Goal: Information Seeking & Learning: Learn about a topic

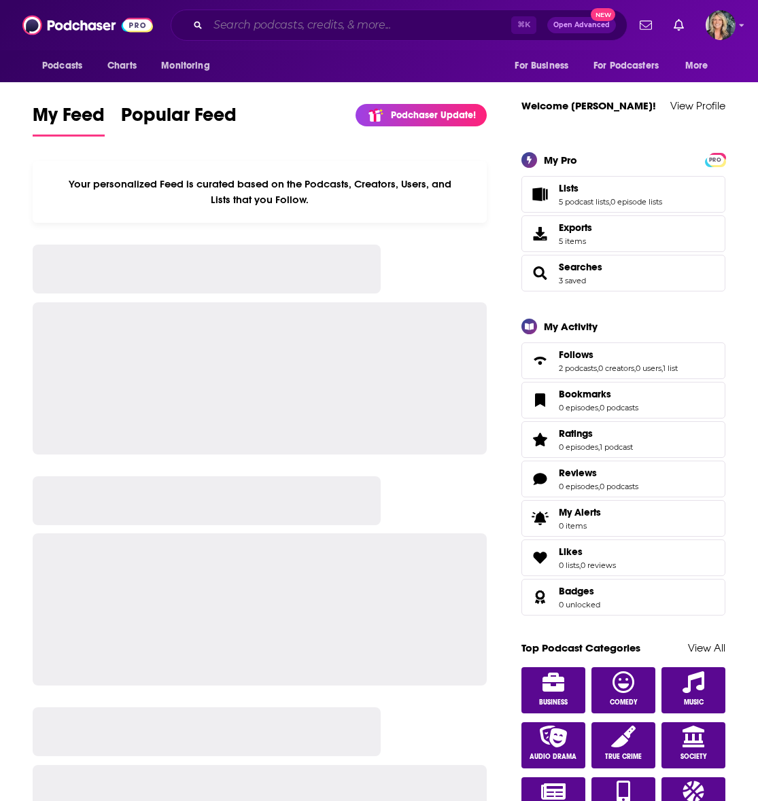
click at [239, 24] on input "Search podcasts, credits, & more..." at bounding box center [359, 25] width 303 height 22
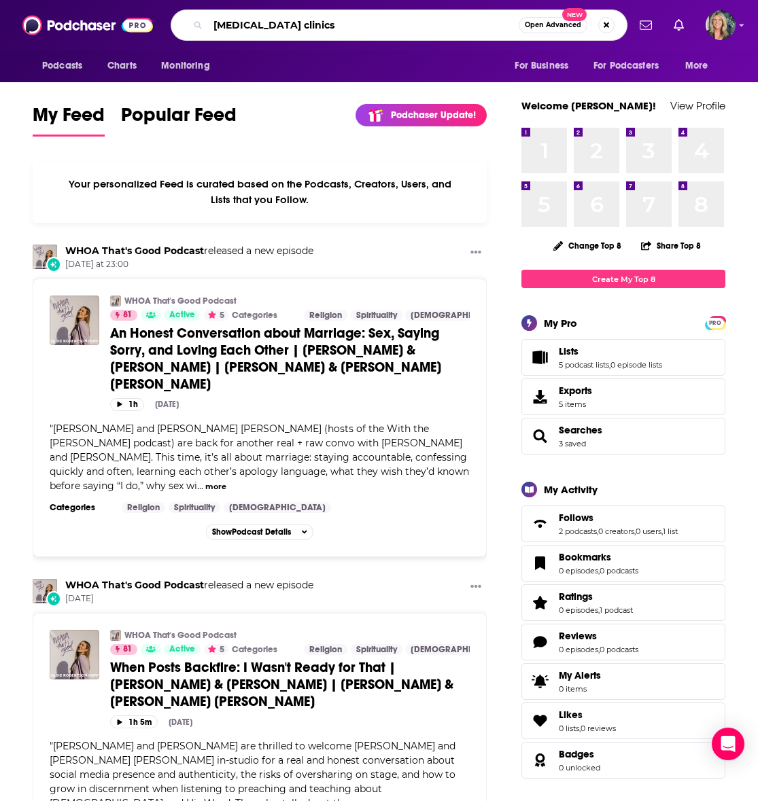
type input "[MEDICAL_DATA] clinics"
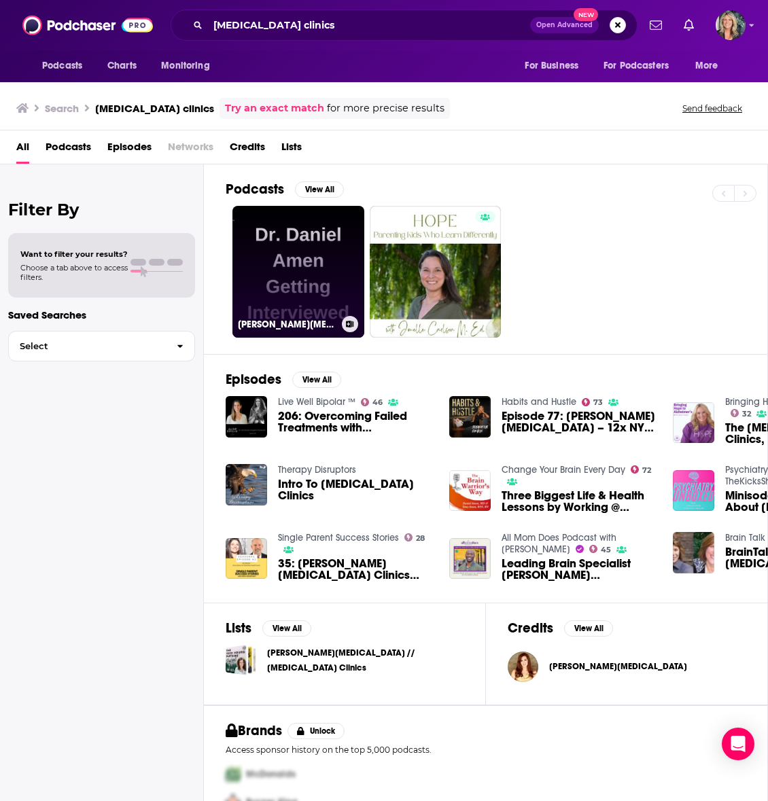
click at [291, 272] on link "Dr. Daniel Amen Getting Interviewed" at bounding box center [298, 272] width 132 height 132
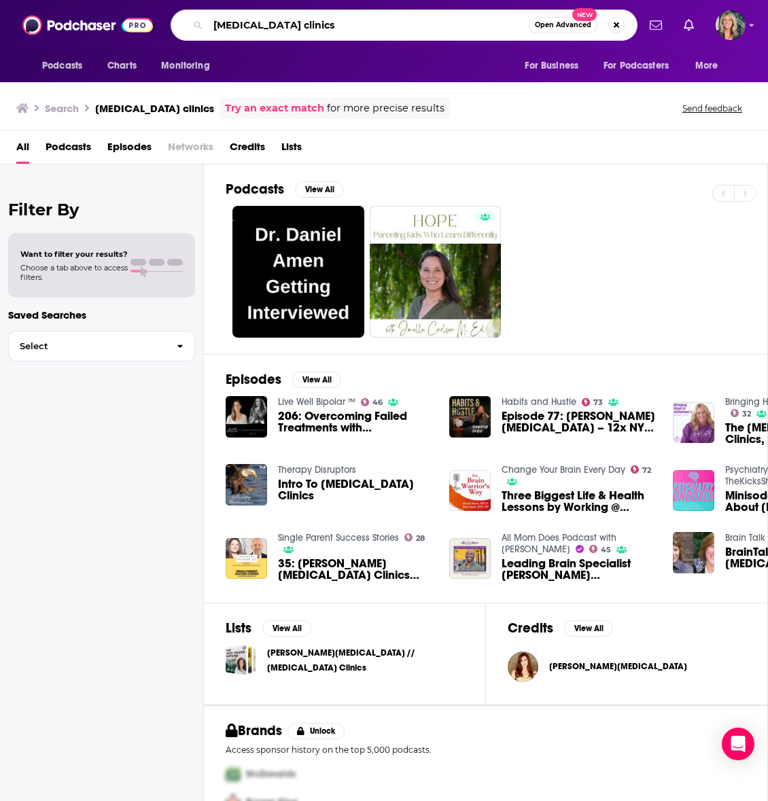
drag, startPoint x: 284, startPoint y: 26, endPoint x: 195, endPoint y: 31, distance: 89.1
click at [195, 31] on div "Amen clinics Open Advanced New" at bounding box center [404, 25] width 467 height 31
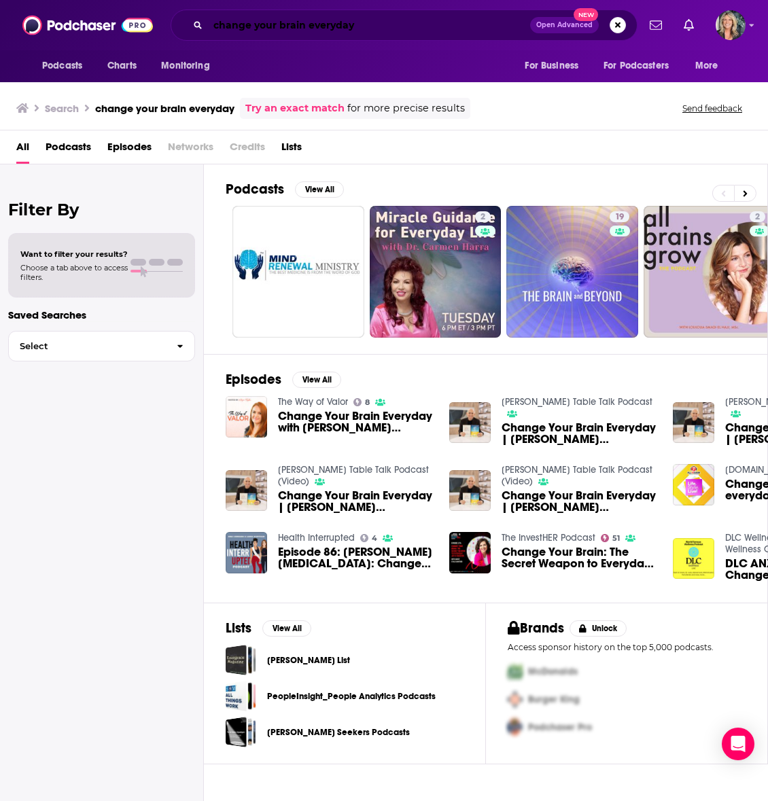
click at [368, 22] on input "change your brain everyday" at bounding box center [369, 25] width 322 height 22
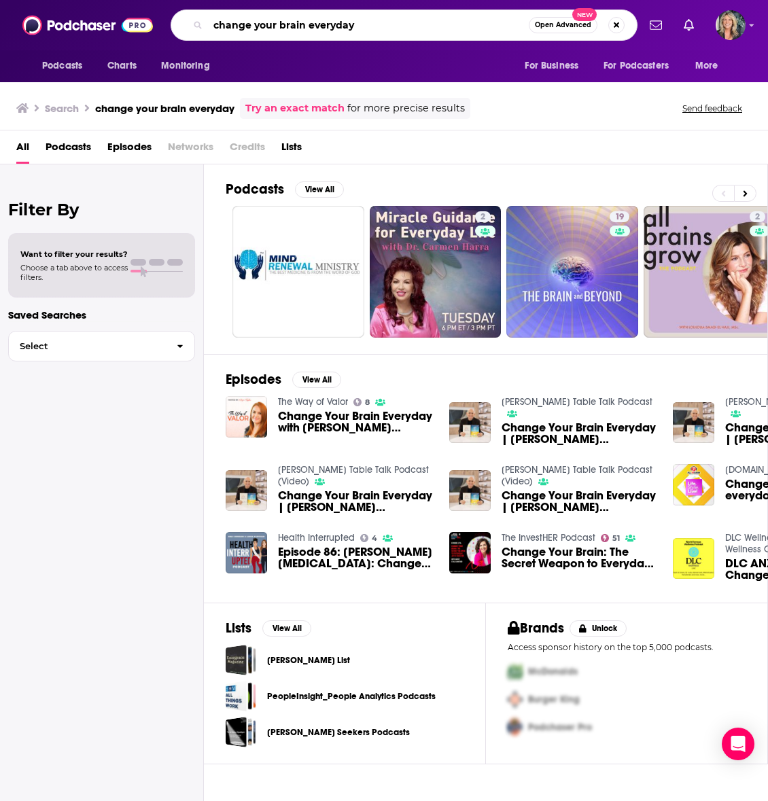
drag, startPoint x: 368, startPoint y: 22, endPoint x: 154, endPoint y: 20, distance: 214.7
click at [154, 20] on div "Podcasts Charts Monitoring change your brain everyday Open Advanced New For Bus…" at bounding box center [384, 25] width 768 height 50
type input "[PERSON_NAME] and [PERSON_NAME][MEDICAL_DATA]"
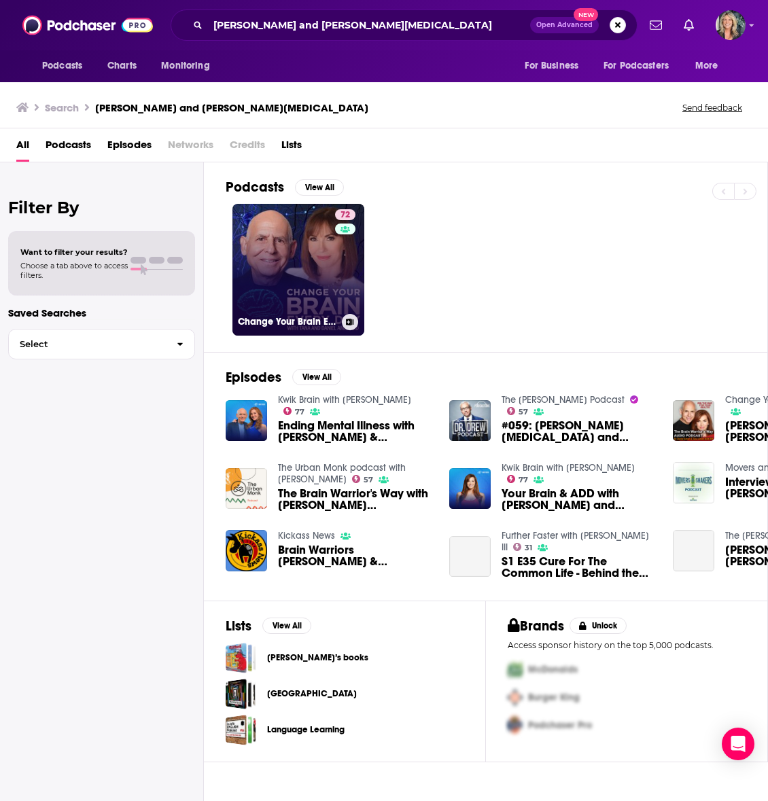
click at [302, 267] on link "72 Change Your Brain Every Day" at bounding box center [298, 270] width 132 height 132
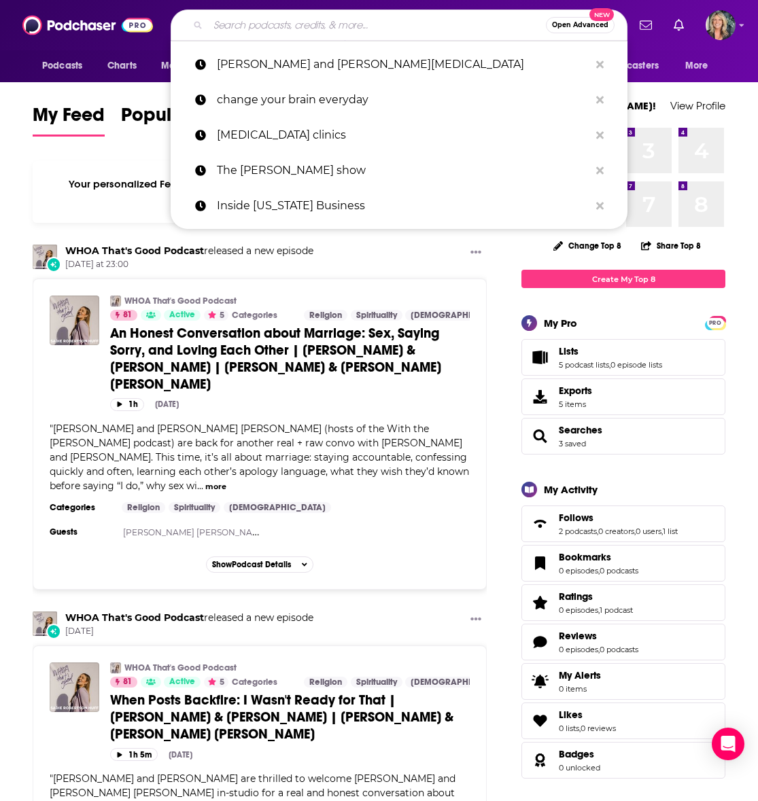
click at [236, 31] on input "Search podcasts, credits, & more..." at bounding box center [377, 25] width 338 height 22
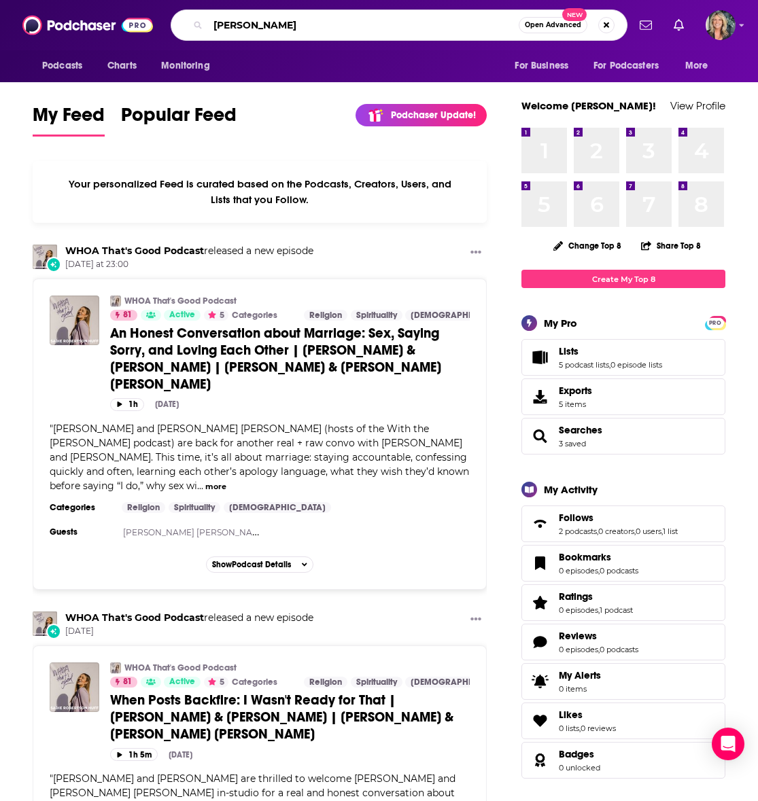
type input "[PERSON_NAME]"
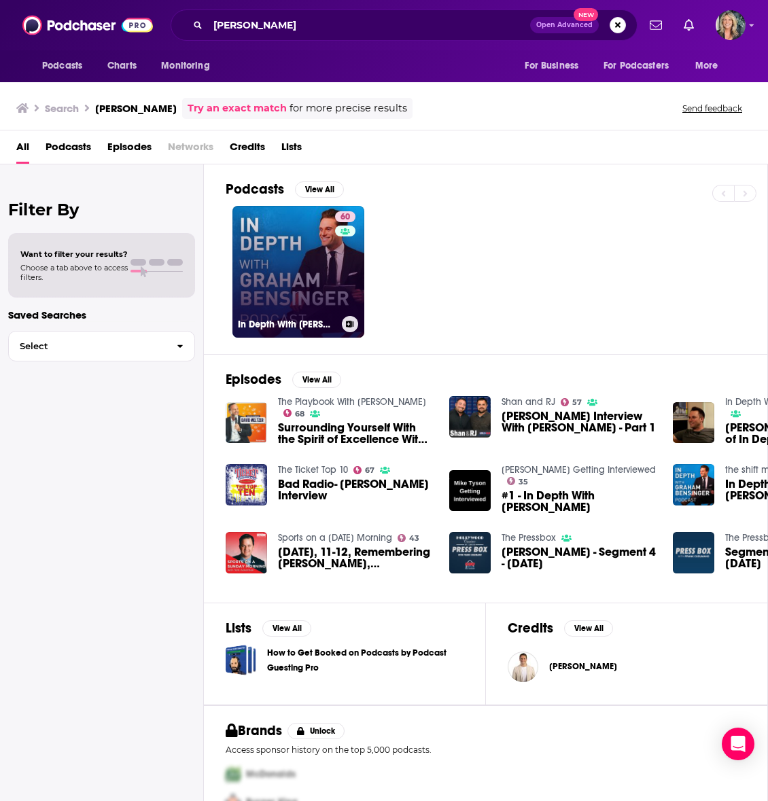
click at [280, 281] on link "60 In Depth With [PERSON_NAME]" at bounding box center [298, 272] width 132 height 132
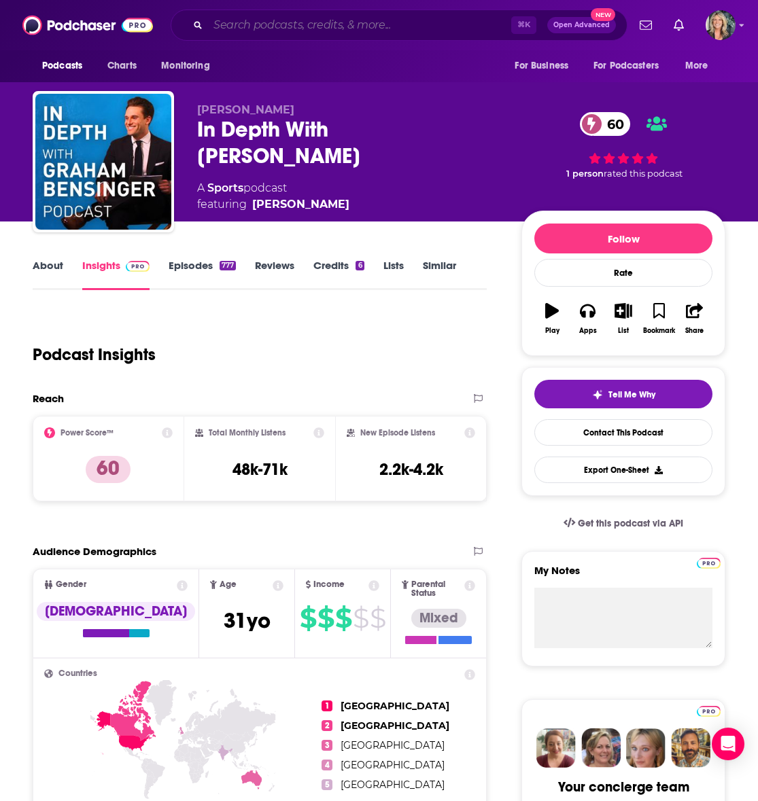
click at [306, 29] on input "Search podcasts, credits, & more..." at bounding box center [359, 25] width 303 height 22
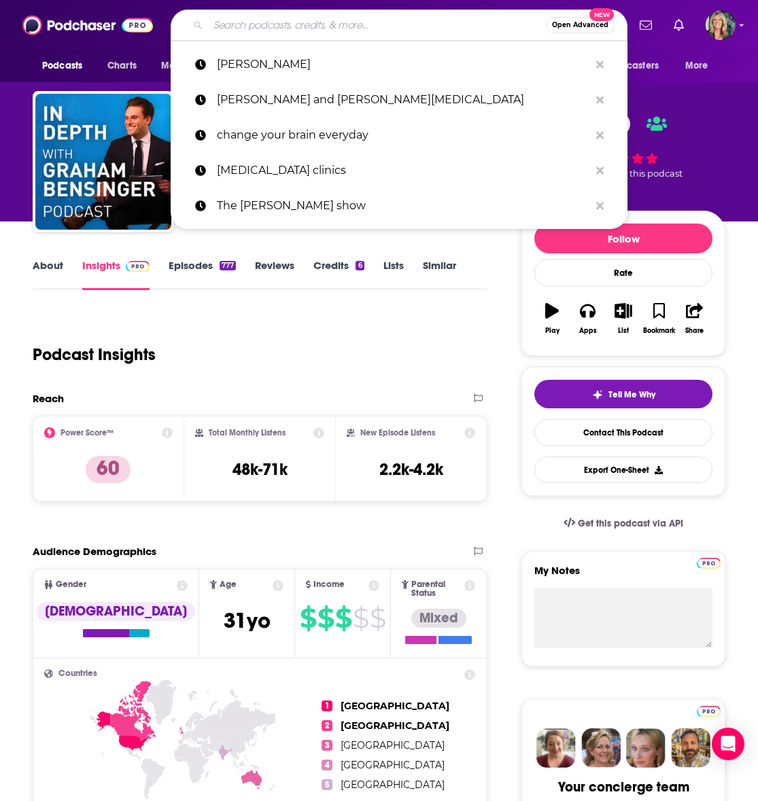
type input "A"
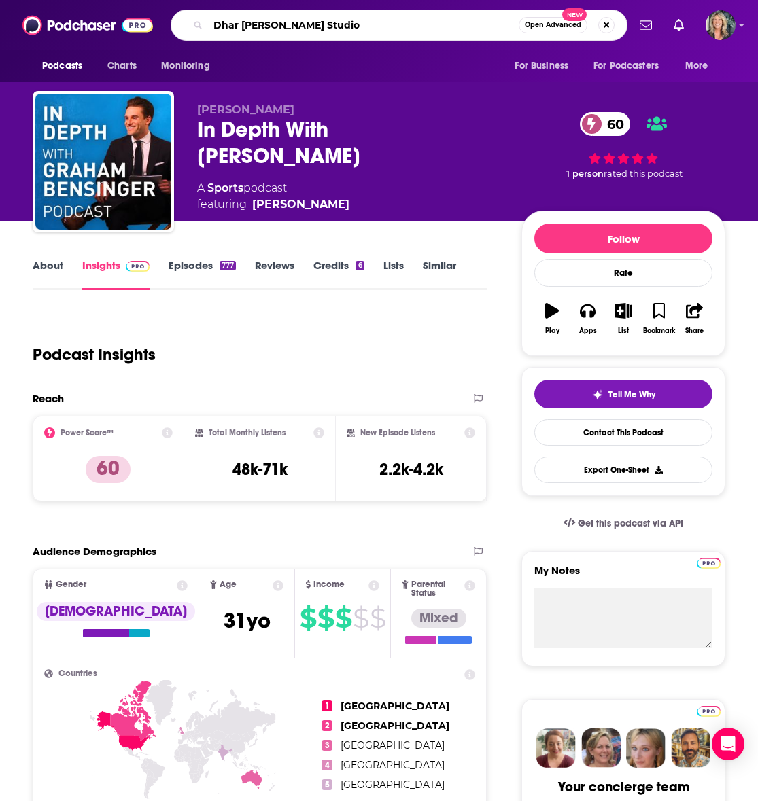
type input "Dhar [PERSON_NAME] Studios"
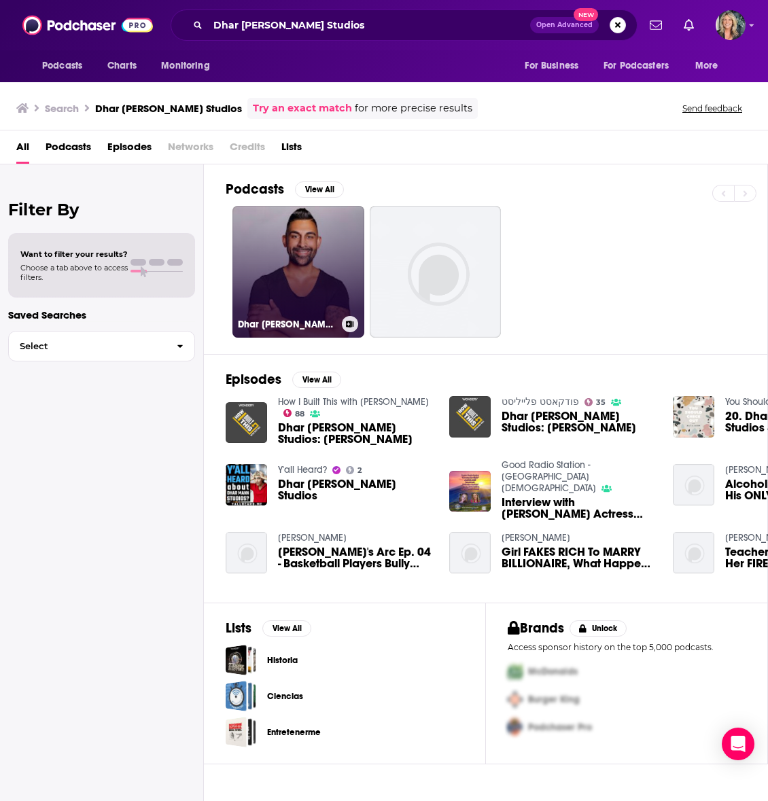
click at [327, 260] on link "Dhar [PERSON_NAME] Studios Series(s)" at bounding box center [298, 272] width 132 height 132
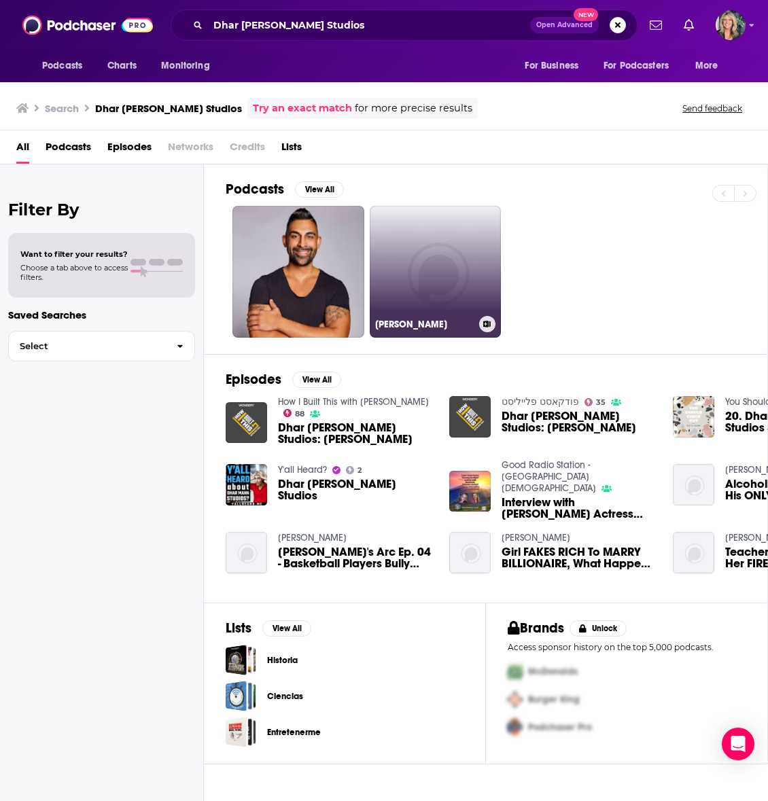
click at [426, 264] on link "[PERSON_NAME]" at bounding box center [436, 272] width 132 height 132
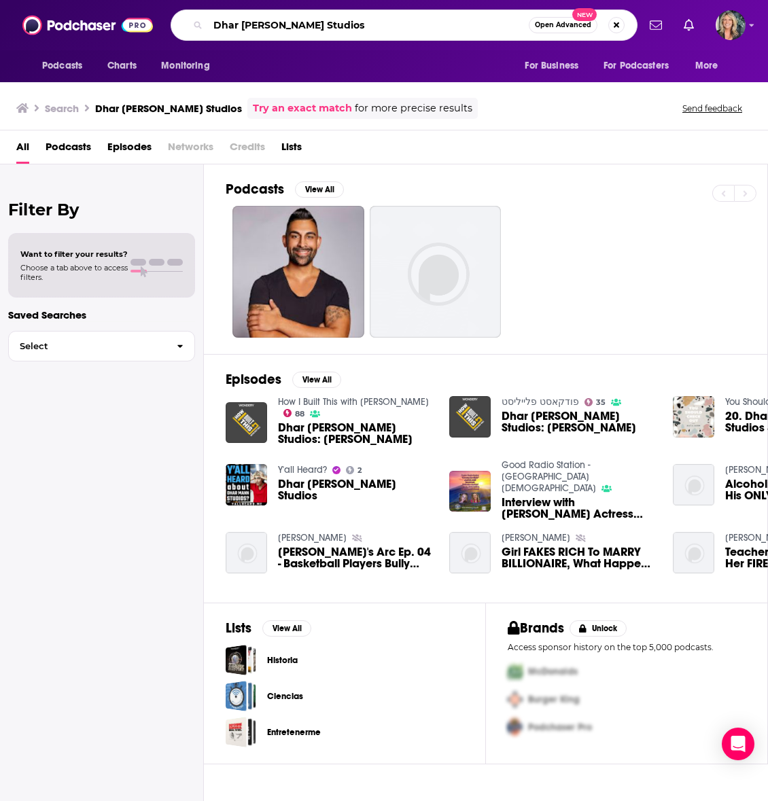
click at [319, 25] on input "Dhar [PERSON_NAME] Studios" at bounding box center [368, 25] width 321 height 22
drag, startPoint x: 319, startPoint y: 25, endPoint x: 186, endPoint y: 27, distance: 133.9
click at [186, 27] on div "Dhar [PERSON_NAME] Studios Open Advanced New" at bounding box center [404, 25] width 467 height 31
type input "[PERSON_NAME]"
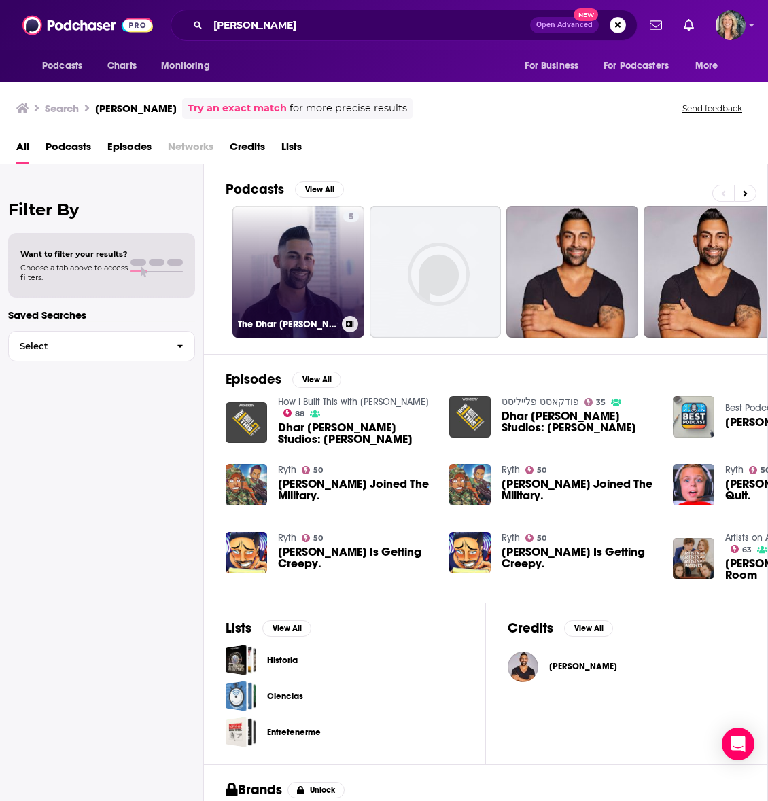
click at [290, 294] on link "5 The Dhar [PERSON_NAME] Audio Experience" at bounding box center [298, 272] width 132 height 132
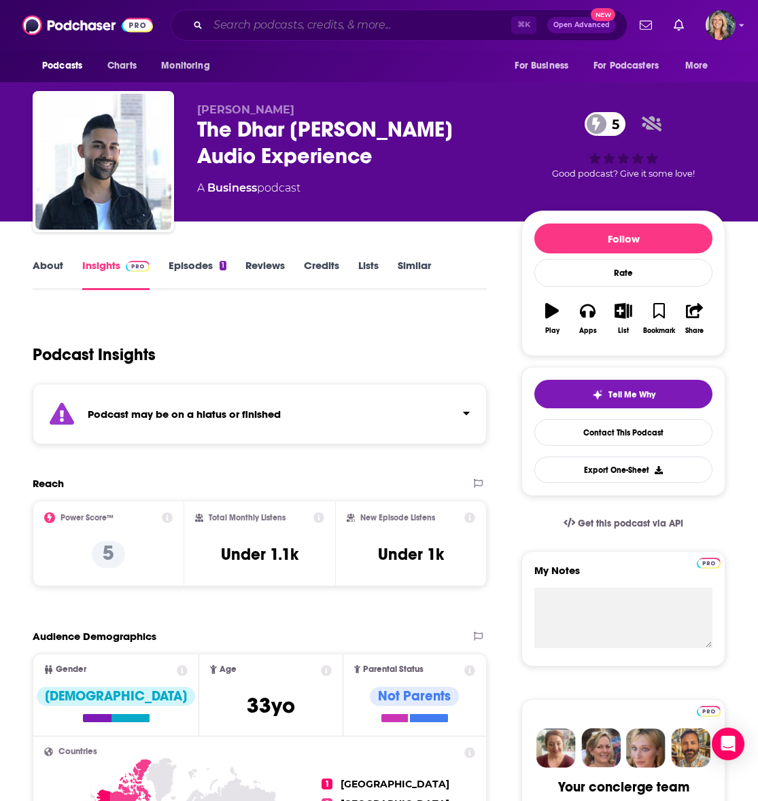
click at [219, 25] on input "Search podcasts, credits, & more..." at bounding box center [359, 25] width 303 height 22
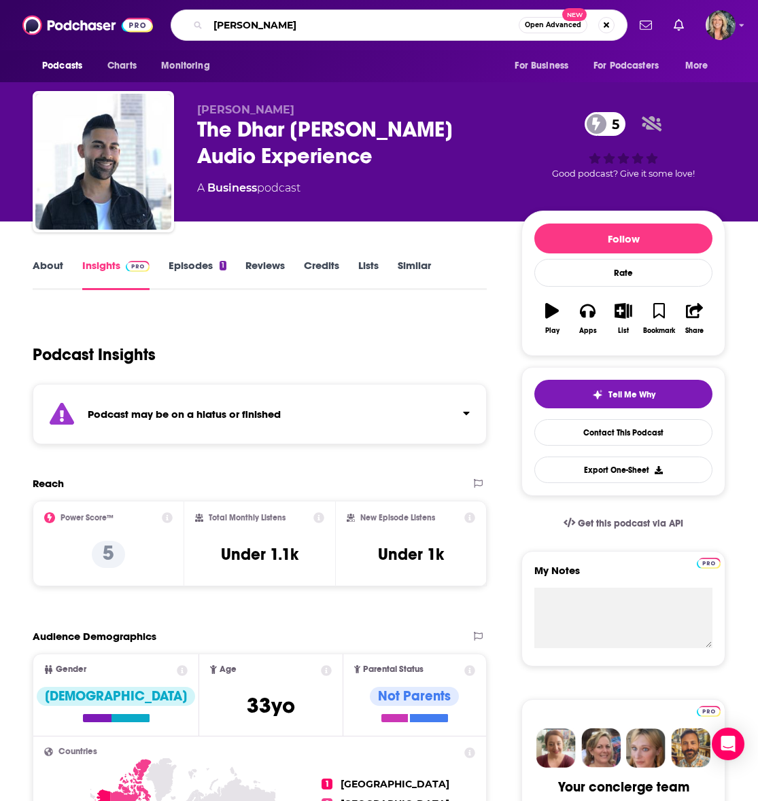
type input "[PERSON_NAME]"
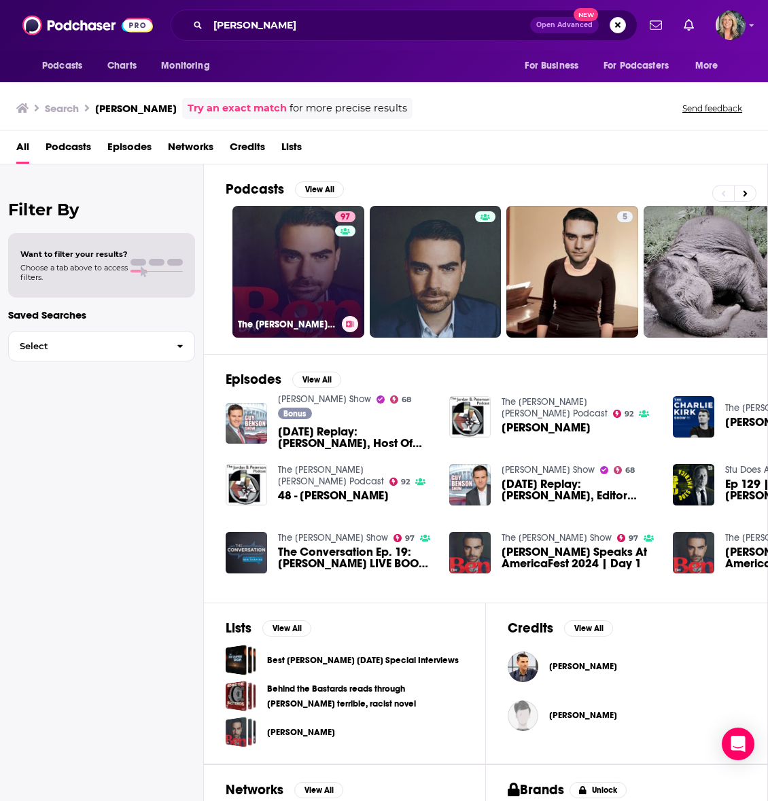
click at [298, 268] on link "97 The [PERSON_NAME] Show" at bounding box center [298, 272] width 132 height 132
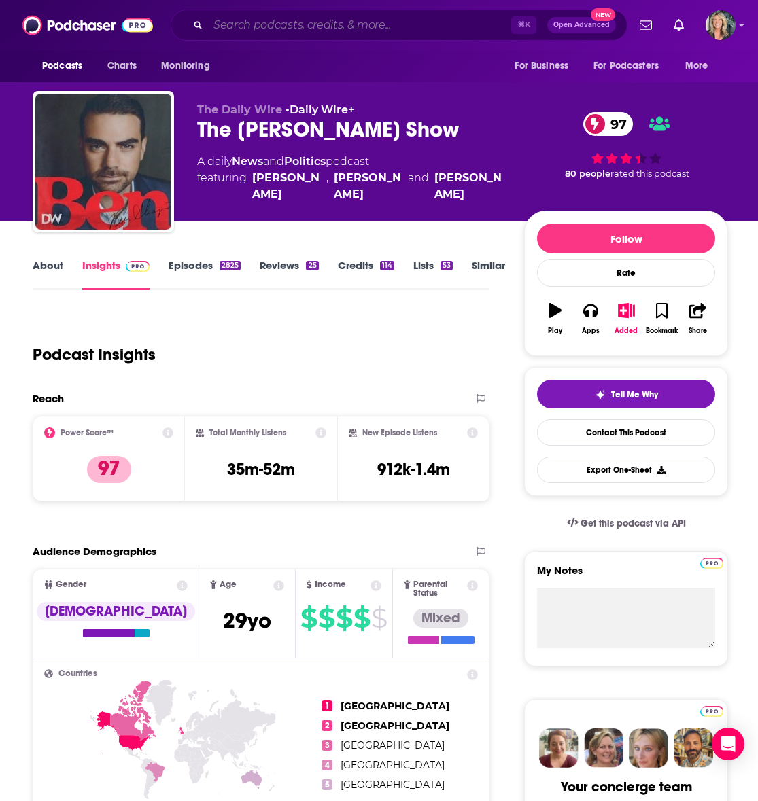
click at [236, 26] on input "Search podcasts, credits, & more..." at bounding box center [359, 25] width 303 height 22
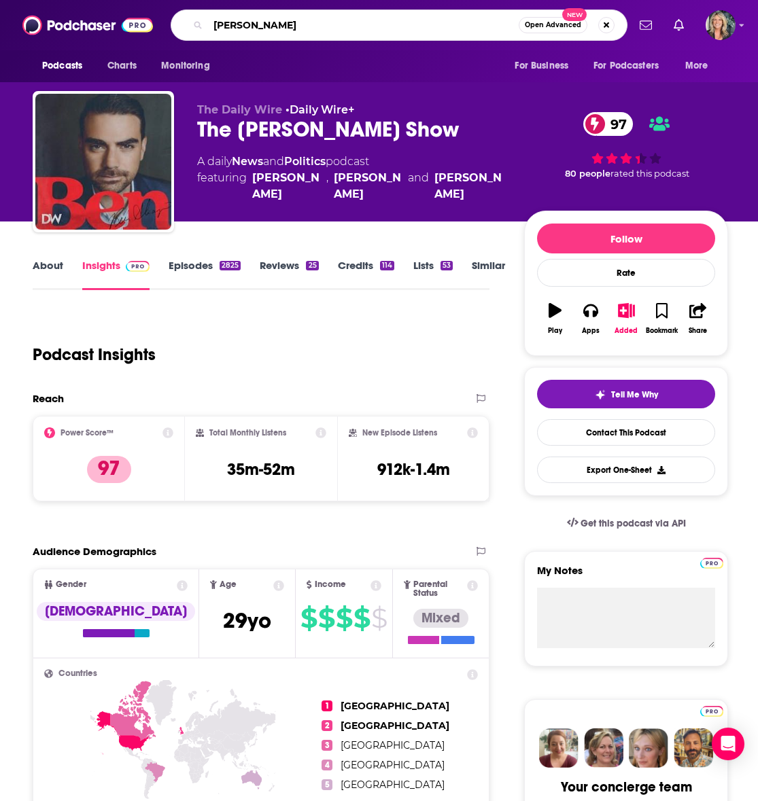
type input "[PERSON_NAME]"
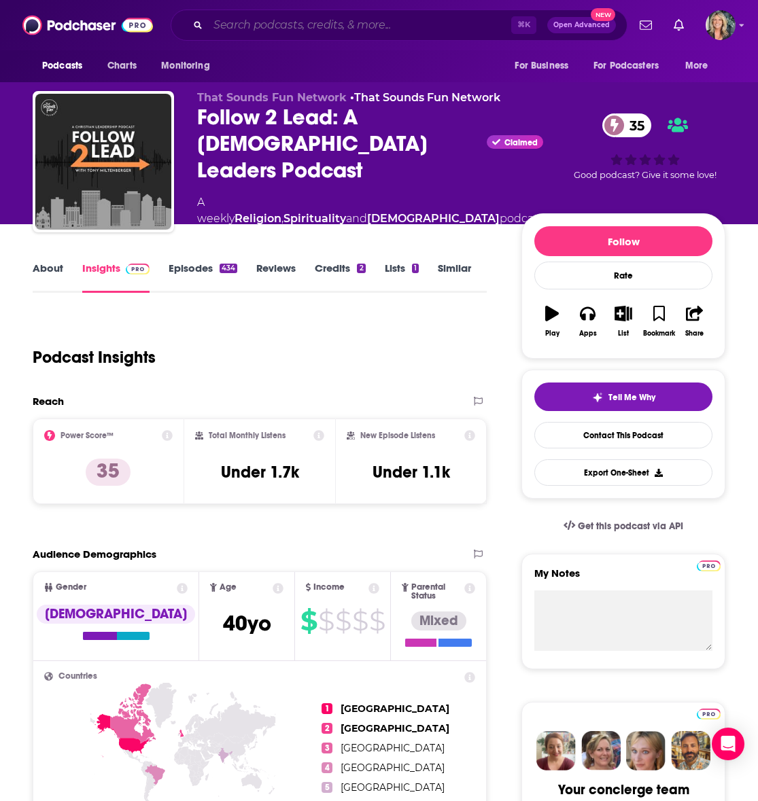
click at [298, 28] on input "Search podcasts, credits, & more..." at bounding box center [359, 25] width 303 height 22
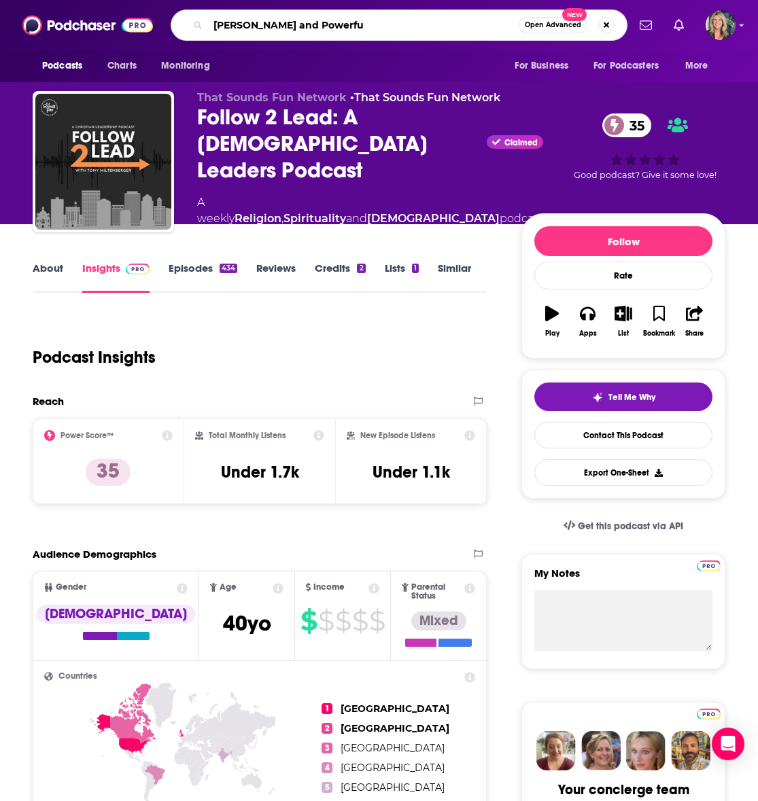
type input "[PERSON_NAME] and Powerful"
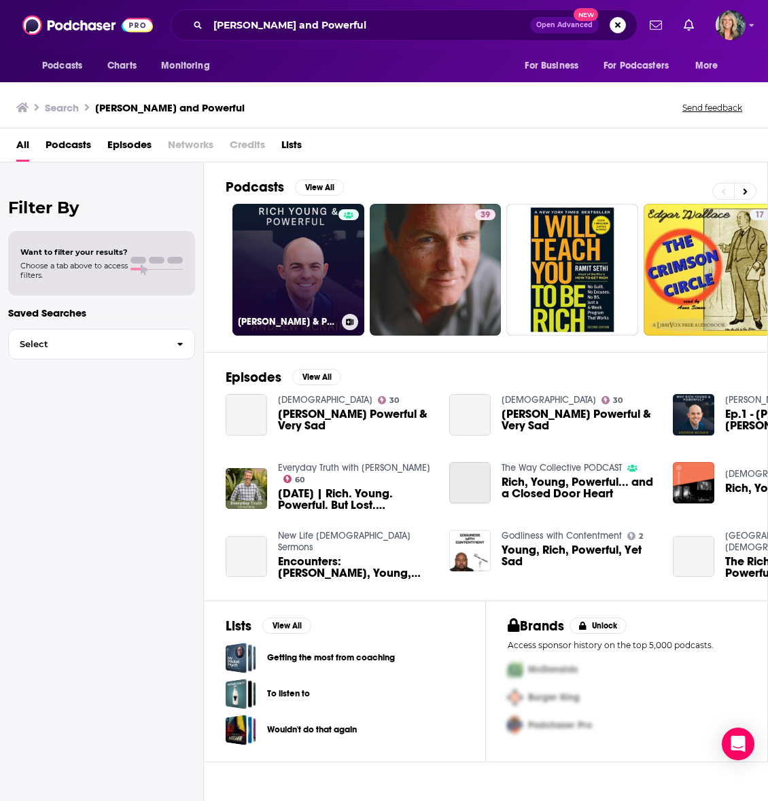
click at [302, 255] on link "[PERSON_NAME] & Powerful" at bounding box center [298, 270] width 132 height 132
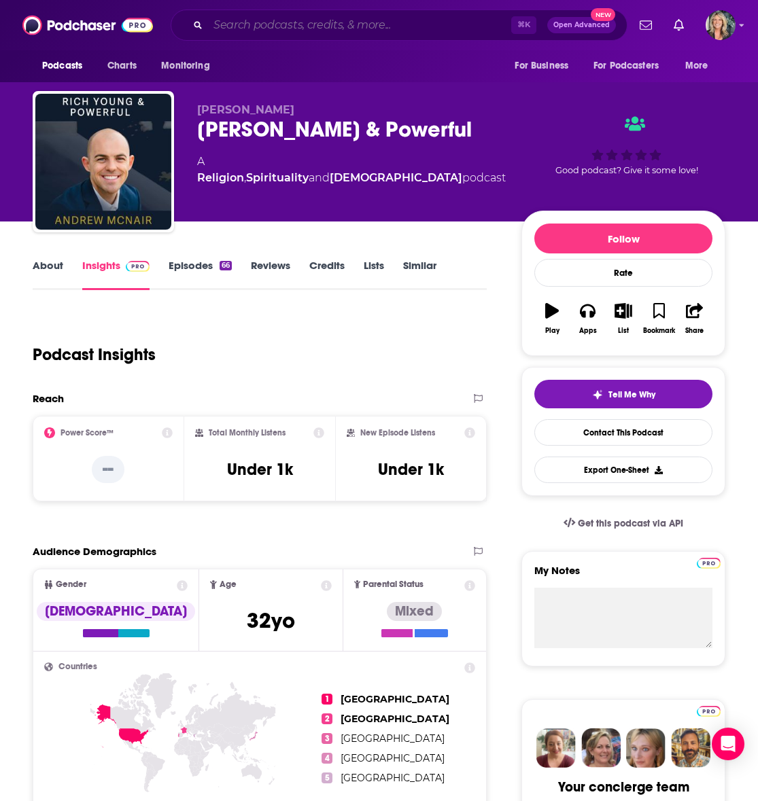
click at [255, 29] on input "Search podcasts, credits, & more..." at bounding box center [359, 25] width 303 height 22
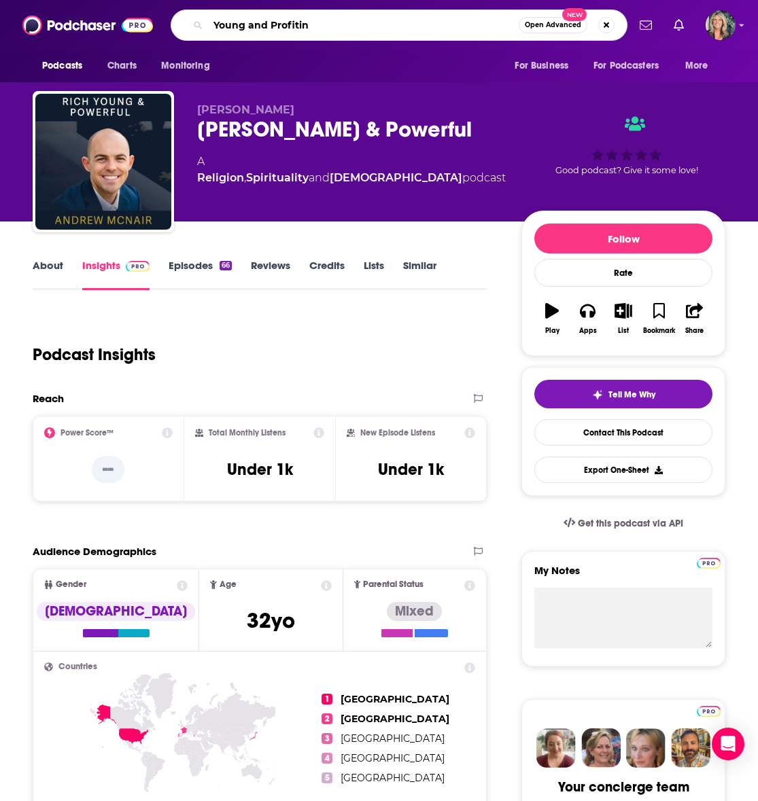
type input "Young and Profiting"
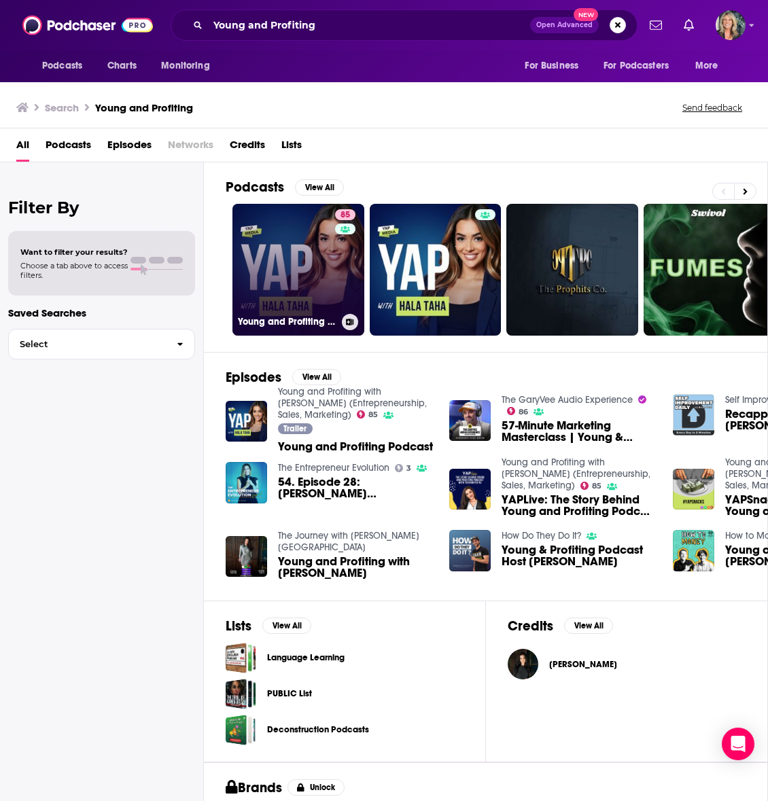
click at [292, 269] on link "85 Young and Profiting with [PERSON_NAME] (Entrepreneurship, Sales, Marketing)" at bounding box center [298, 270] width 132 height 132
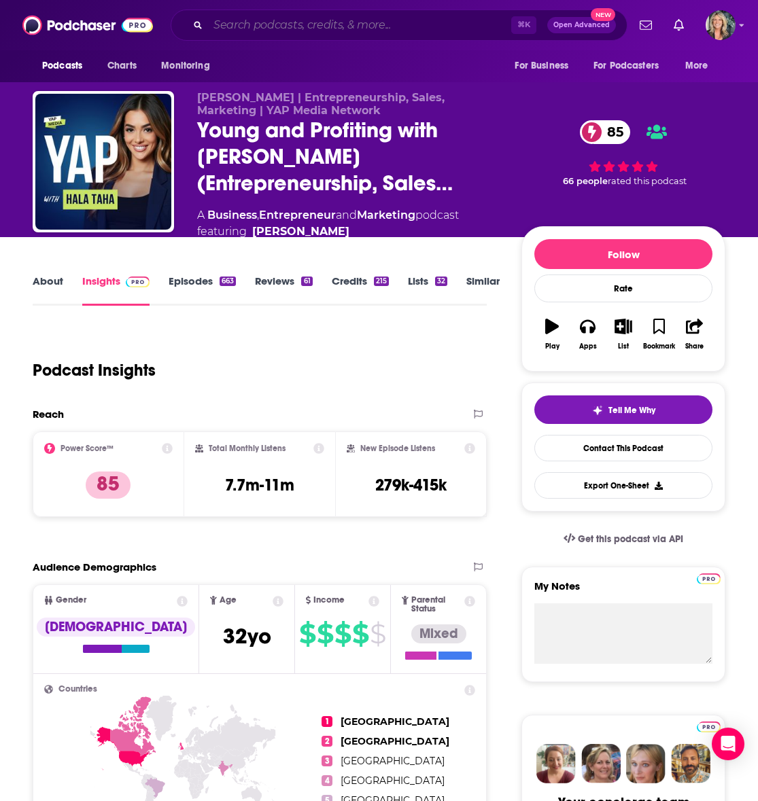
click at [239, 24] on input "Search podcasts, credits, & more..." at bounding box center [359, 25] width 303 height 22
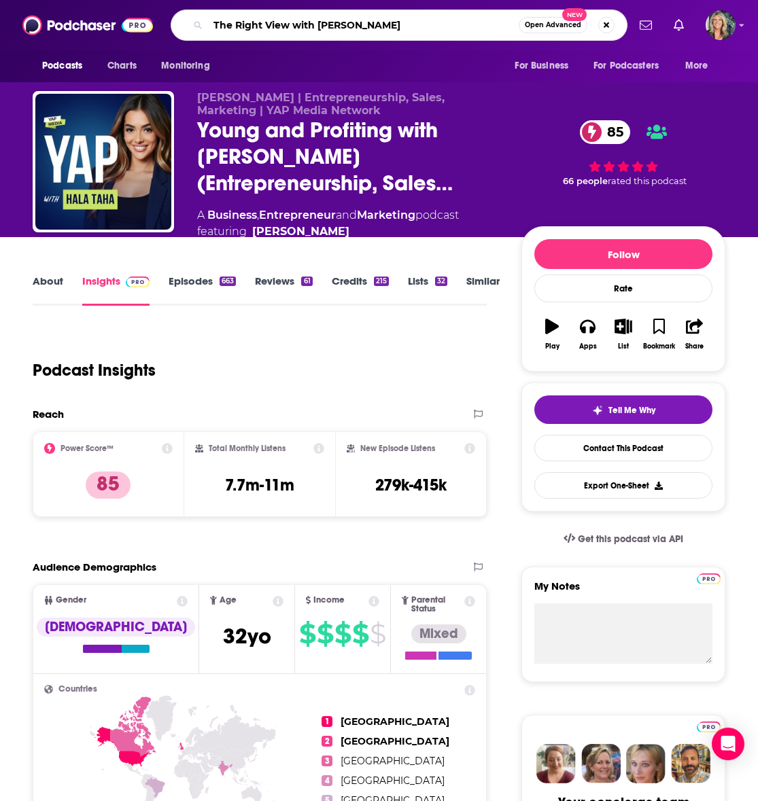
type input "The Right View with [PERSON_NAME]"
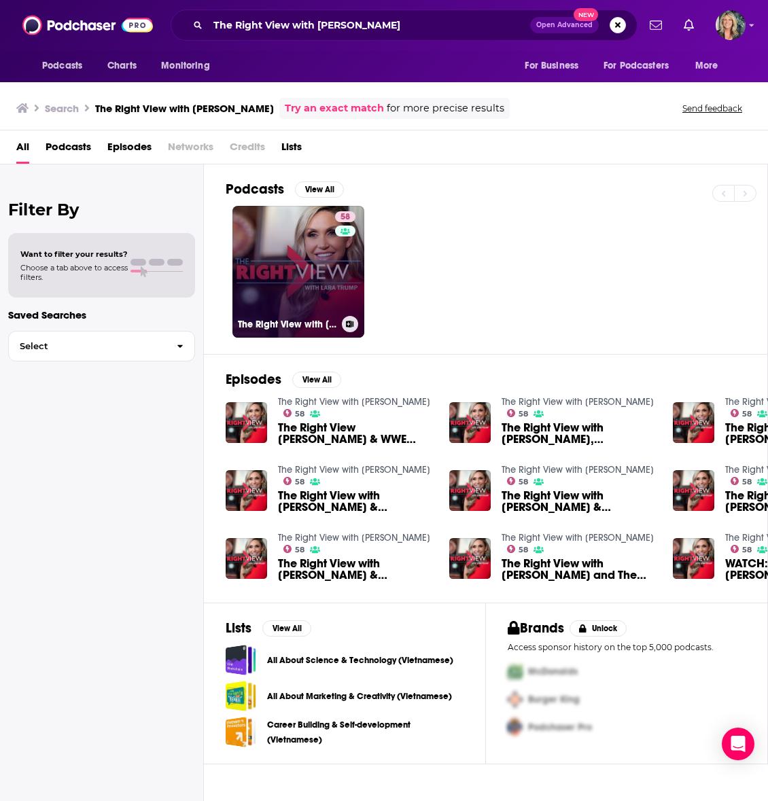
click at [304, 265] on link "58 The Right View with [PERSON_NAME]" at bounding box center [298, 272] width 132 height 132
